Goal: Task Accomplishment & Management: Manage account settings

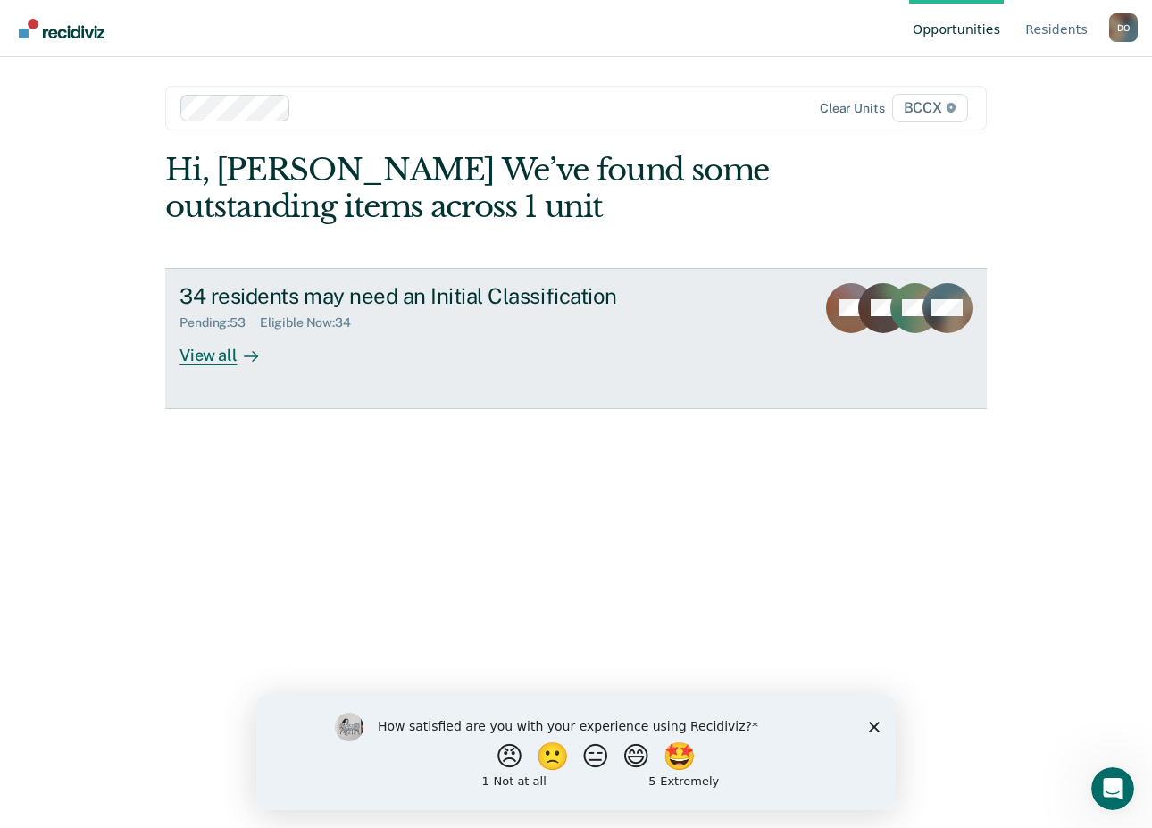
click at [204, 357] on div "View all" at bounding box center [230, 348] width 100 height 35
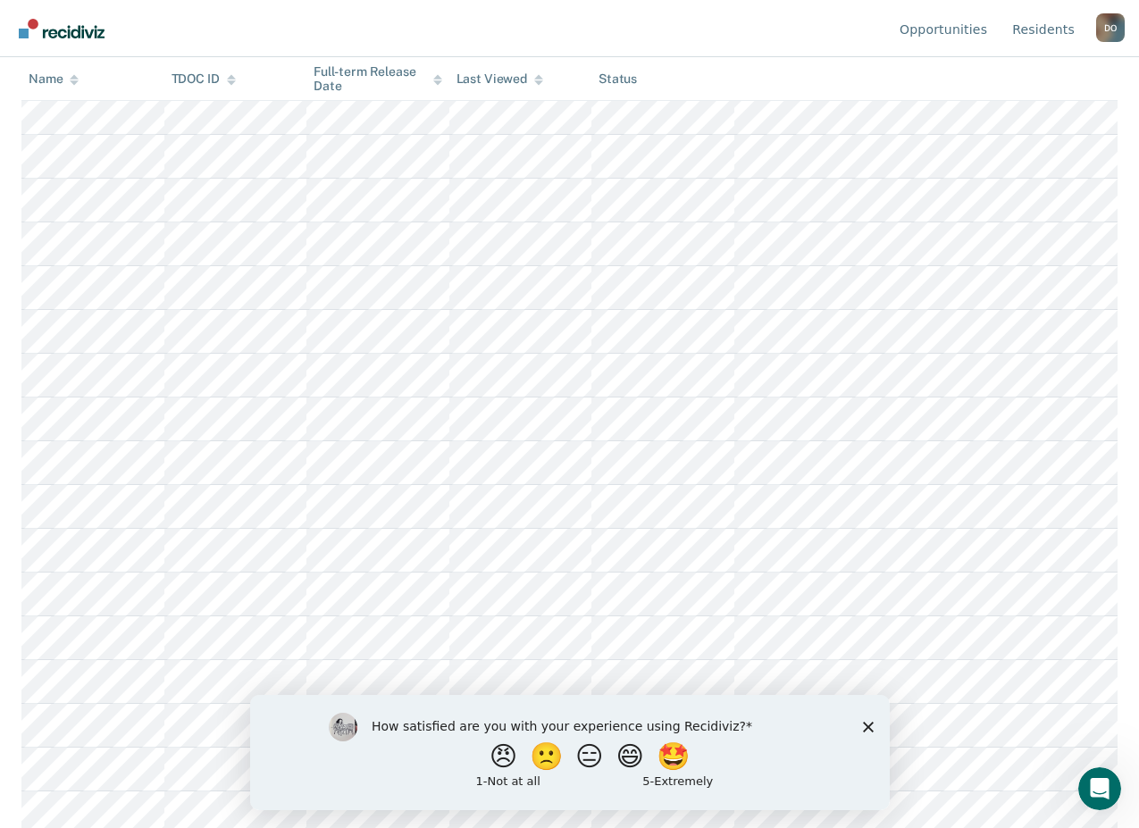
scroll to position [1015, 0]
click at [1111, 27] on div "D O" at bounding box center [1110, 27] width 29 height 29
click at [1008, 140] on link "Log Out" at bounding box center [1038, 140] width 115 height 15
